Goal: Register for event/course

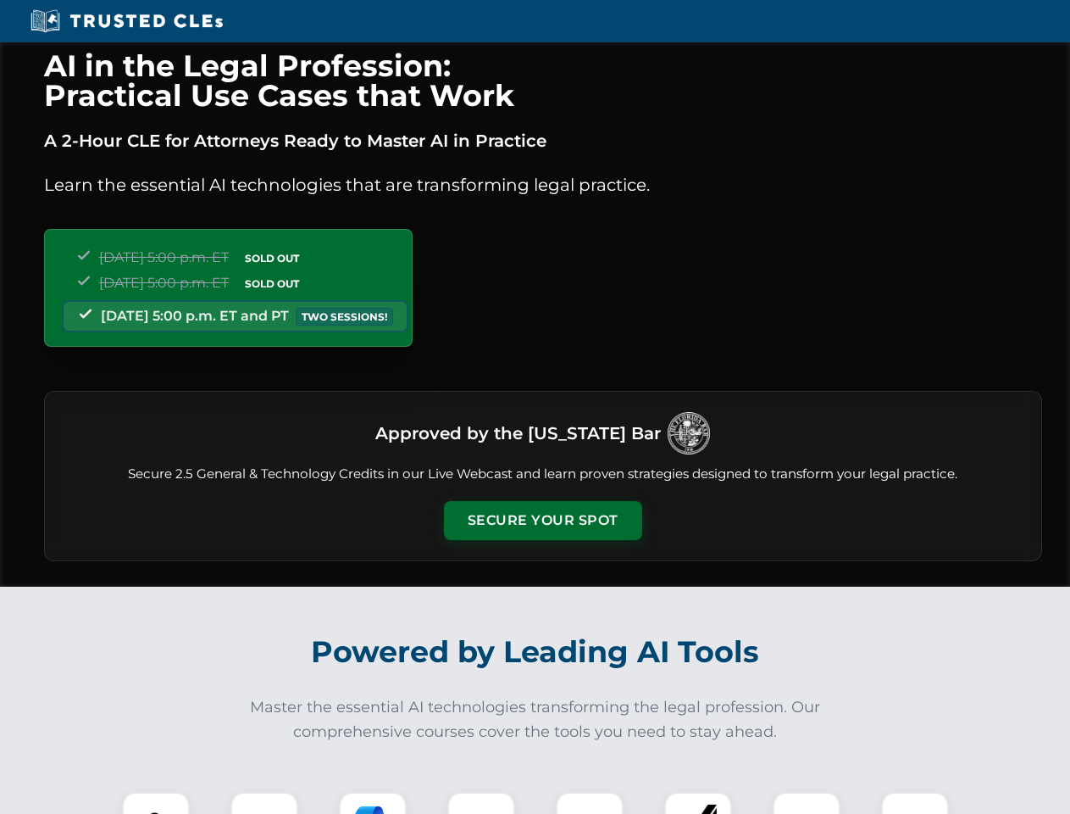
click at [542, 520] on button "Secure Your Spot" at bounding box center [543, 520] width 198 height 39
click at [156, 803] on img at bounding box center [155, 825] width 49 height 49
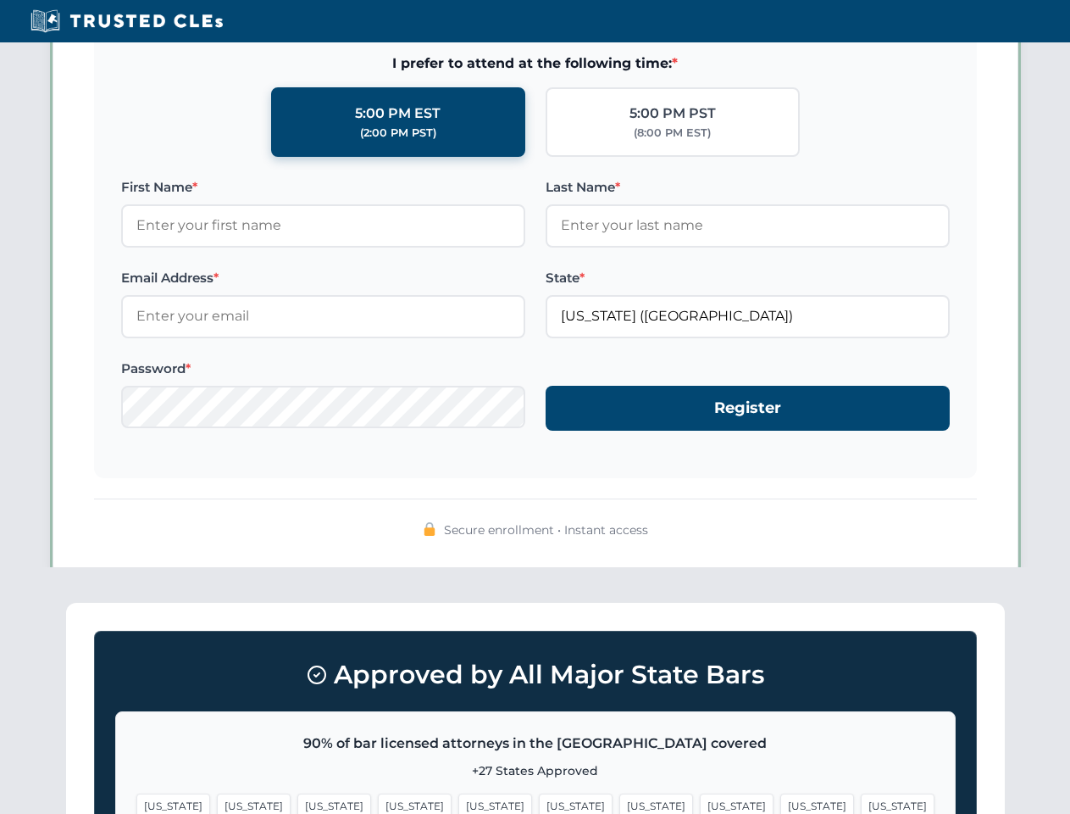
click at [620, 803] on span "[US_STATE]" at bounding box center [657, 805] width 74 height 25
click at [781, 803] on span "[US_STATE]" at bounding box center [818, 805] width 74 height 25
